Goal: Complete application form

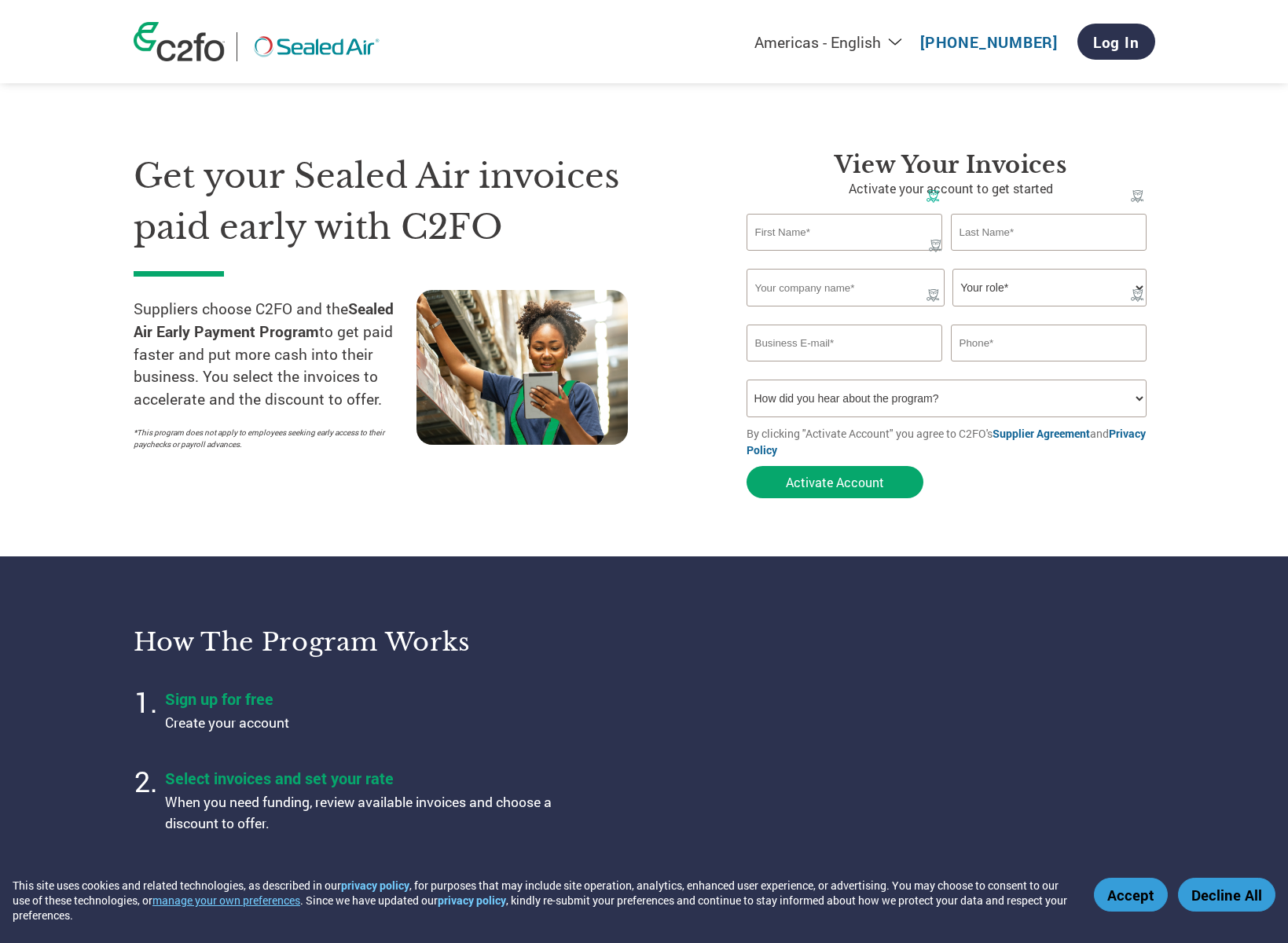
click at [931, 197] on x-icon-cpskt at bounding box center [932, 196] width 12 height 12
type input "[PERSON_NAME]"
type input "[PERSON_NAME], Inc."
type input "[PERSON_NAME][EMAIL_ADDRESS][DOMAIN_NAME]"
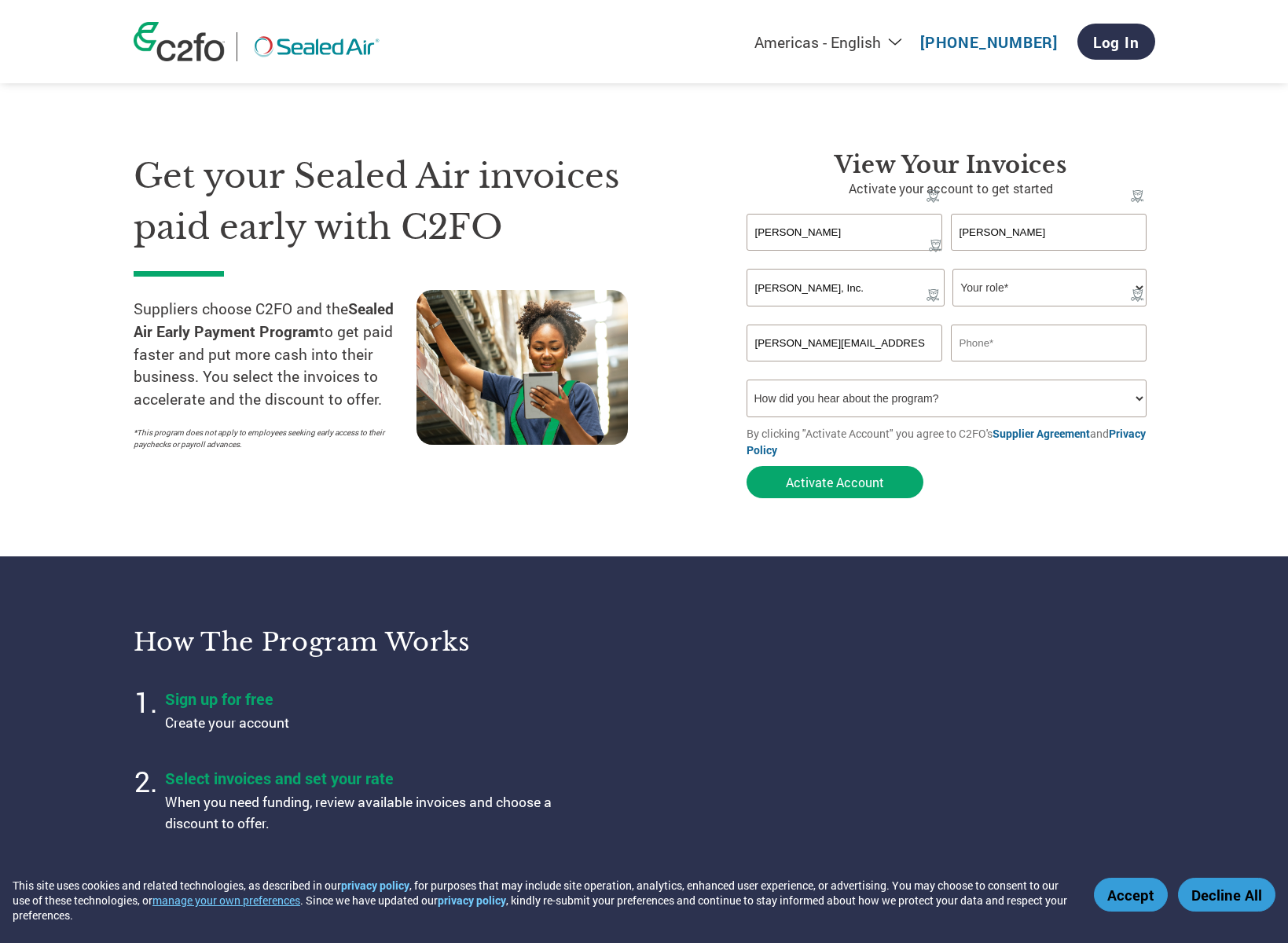
type input "8642712590"
click at [1086, 269] on select "Your role* CFO Controller Credit Manager Finance Director Treasurer CEO Preside…" at bounding box center [1049, 288] width 194 height 38
select select "PRESIDENT"
click at [953, 269] on select "Your role* CFO Controller Credit Manager Finance Director Treasurer CEO Preside…" at bounding box center [1049, 288] width 194 height 38
click at [944, 380] on select "How did you hear about the program? Received a letter Email Social Media Online…" at bounding box center [947, 399] width 401 height 38
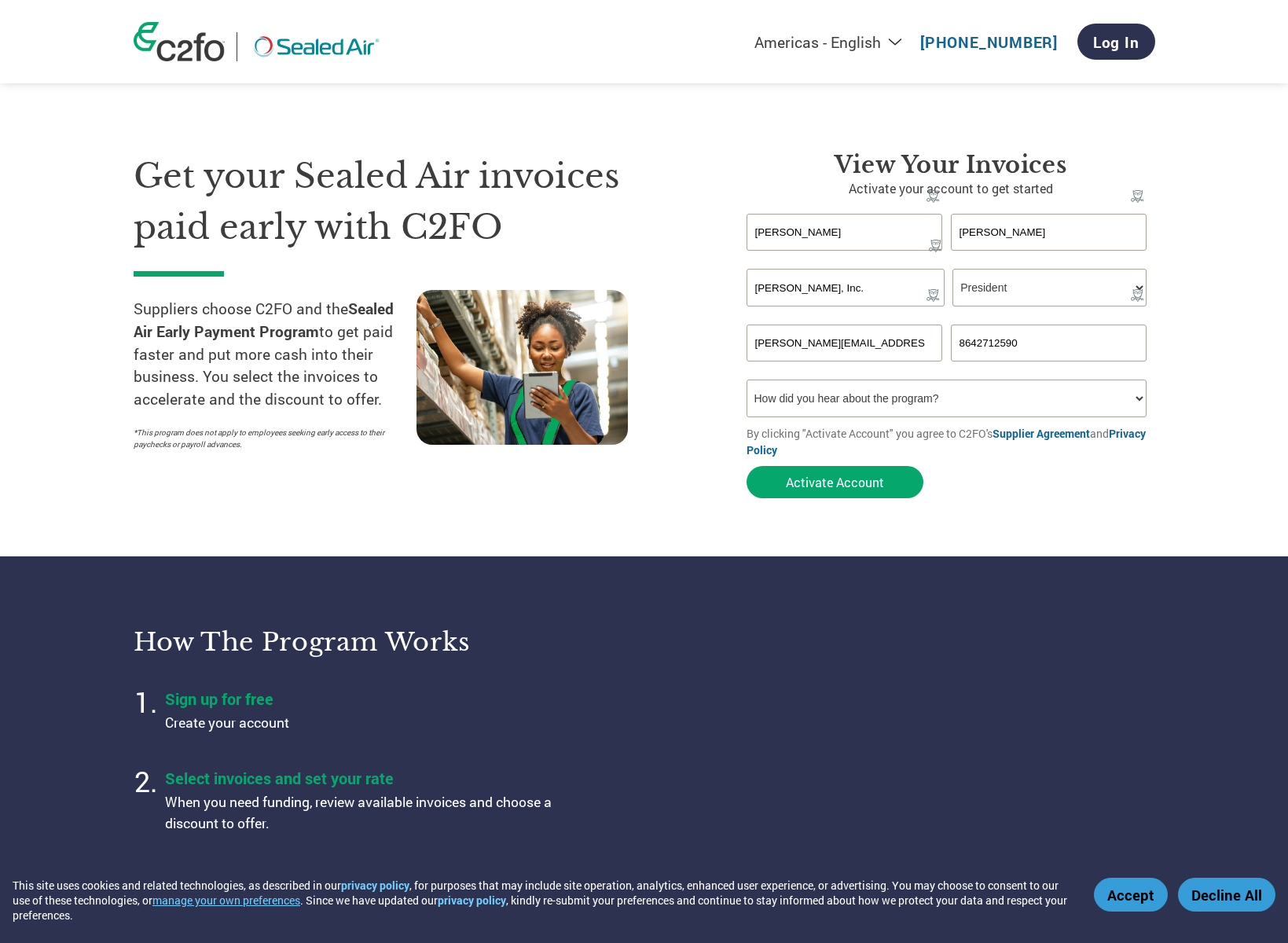
select select "Email"
click at [746, 380] on select "How did you hear about the program? Received a letter Email Social Media Online…" at bounding box center [947, 399] width 401 height 38
click at [817, 467] on button "Activate Account" at bounding box center [835, 482] width 177 height 32
